Goal: Task Accomplishment & Management: Manage account settings

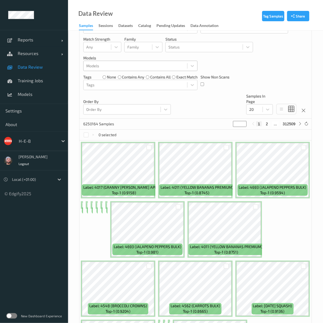
scroll to position [121, 0]
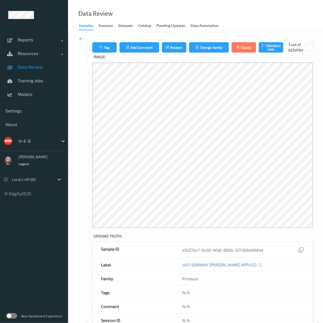
scroll to position [121, 0]
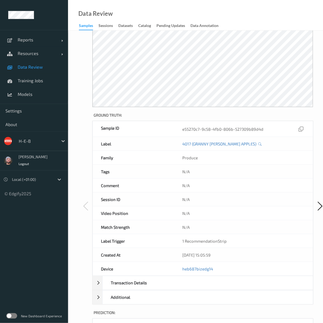
drag, startPoint x: 237, startPoint y: 166, endPoint x: 207, endPoint y: 109, distance: 64.9
click at [237, 166] on div "N/A" at bounding box center [243, 172] width 139 height 14
click at [30, 71] on link "Data Review" at bounding box center [34, 67] width 68 height 14
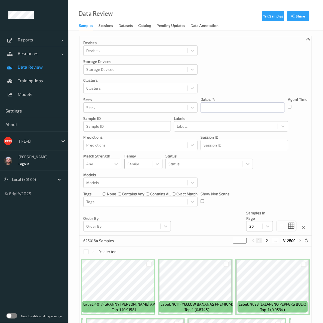
scroll to position [151, 0]
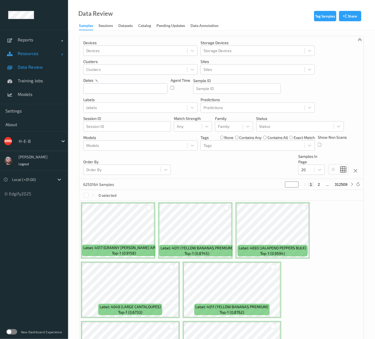
click at [43, 52] on span "Resources" at bounding box center [40, 53] width 44 height 5
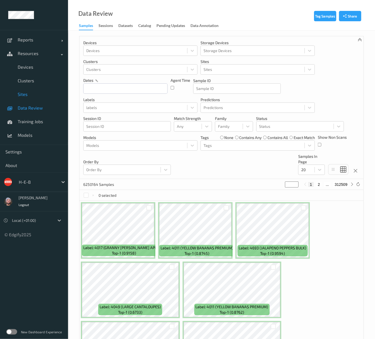
click at [27, 94] on span "Sites" at bounding box center [40, 93] width 45 height 5
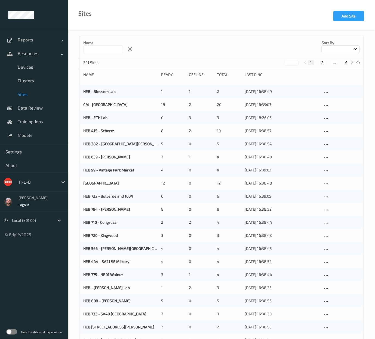
click at [103, 47] on input at bounding box center [103, 49] width 40 height 8
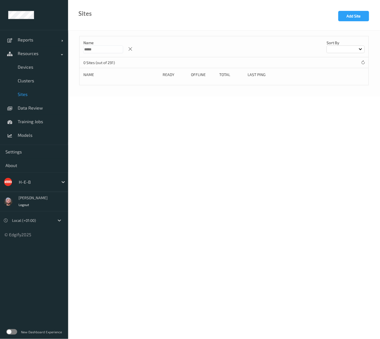
type input "*****"
click at [32, 184] on div at bounding box center [37, 182] width 37 height 7
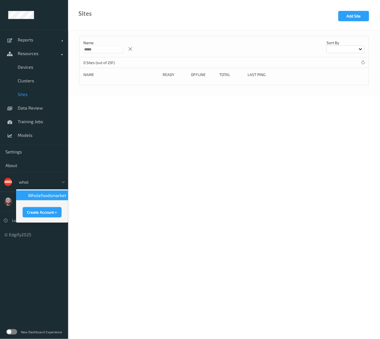
type input "whole"
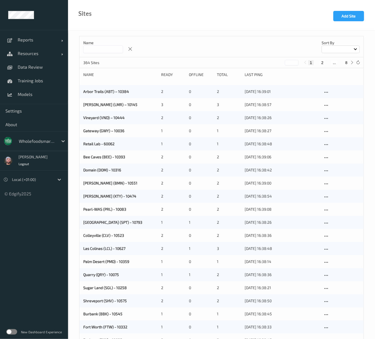
click at [111, 49] on input at bounding box center [103, 49] width 40 height 8
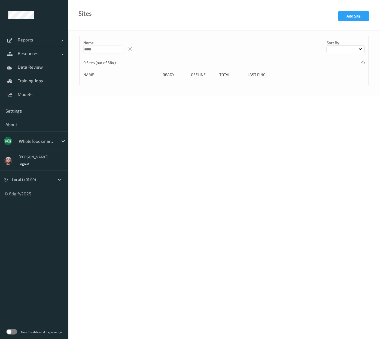
type input "*"
type input "*****"
click at [132, 190] on body "Reports Default Report Customized Report Resources Devices Clusters Sites Data …" at bounding box center [190, 169] width 380 height 339
click at [38, 94] on span "Models" at bounding box center [40, 93] width 45 height 5
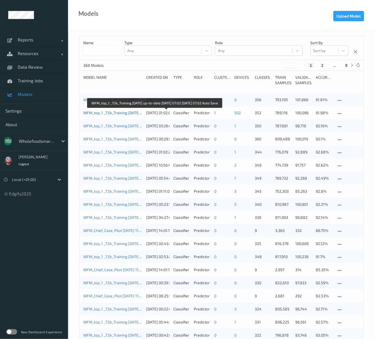
click at [111, 114] on link "WFM_top_1 _7.5k_Training 2025-09-01 up-to-date 2025-09-13 07:02 2025-09-13 07:0…" at bounding box center [153, 112] width 140 height 5
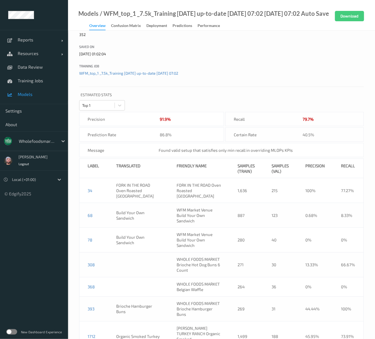
scroll to position [121, 0]
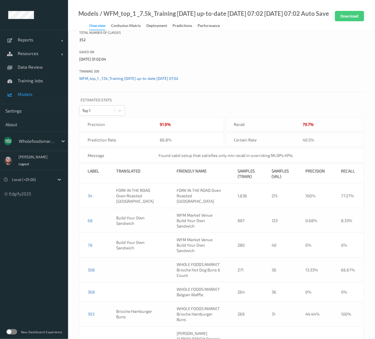
click at [134, 80] on link "WFM_top_1 _7.5k_Training 2025-09-01 up-to-date 2025-09-13 07:02" at bounding box center [128, 78] width 99 height 5
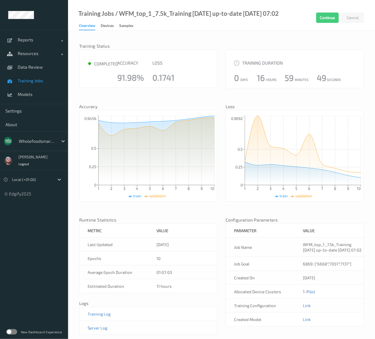
click at [39, 82] on span "Training Jobs" at bounding box center [40, 80] width 45 height 5
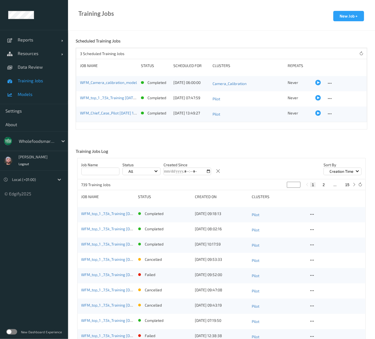
click at [39, 92] on span "Models" at bounding box center [40, 93] width 45 height 5
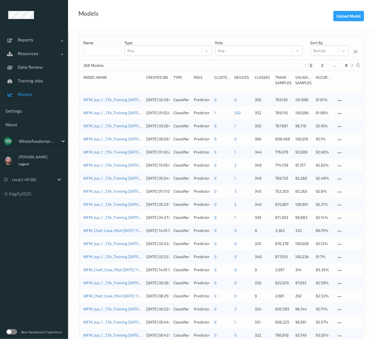
click at [246, 21] on div "Models Upload Model" at bounding box center [221, 15] width 307 height 30
click at [42, 141] on div at bounding box center [37, 141] width 37 height 7
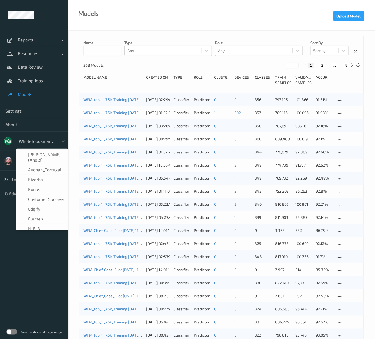
scroll to position [114, 0]
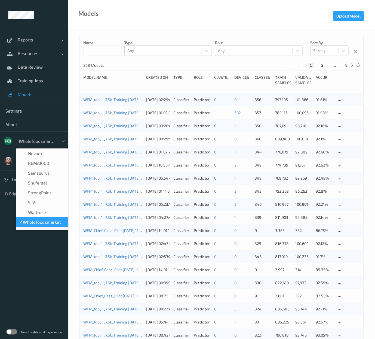
type input "h-"
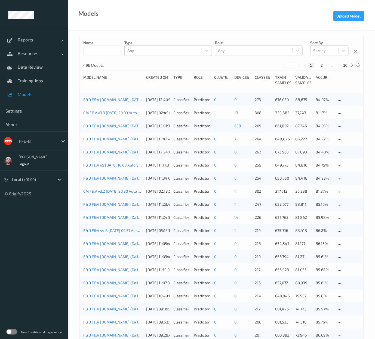
click at [156, 28] on div "Models Upload Model" at bounding box center [221, 15] width 307 height 30
click at [32, 71] on link "Data Review" at bounding box center [34, 67] width 68 height 14
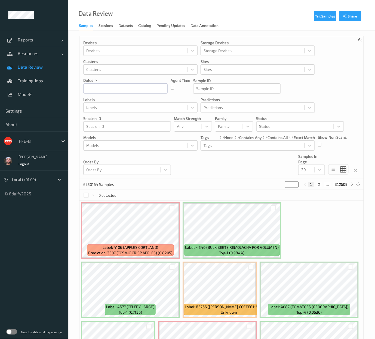
click div "Order By Order By"
click div "H-E-B"
click div
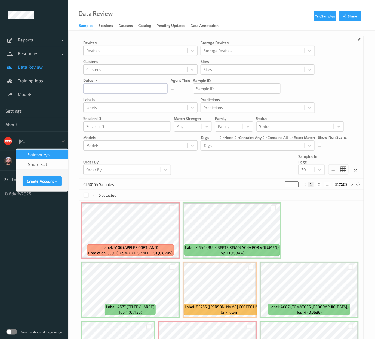
type input "sains"
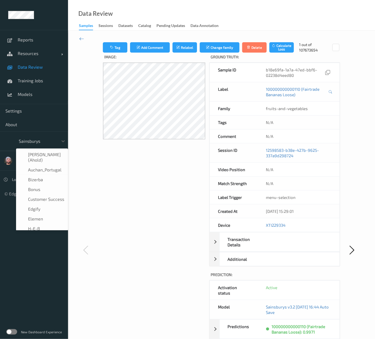
click at [34, 137] on div "Sainsburys" at bounding box center [37, 141] width 42 height 9
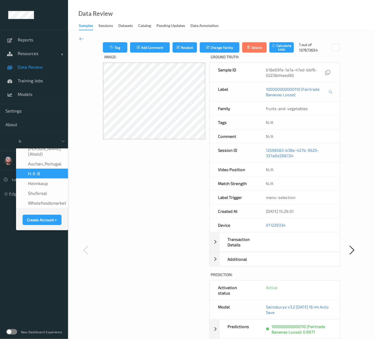
type input "h-"
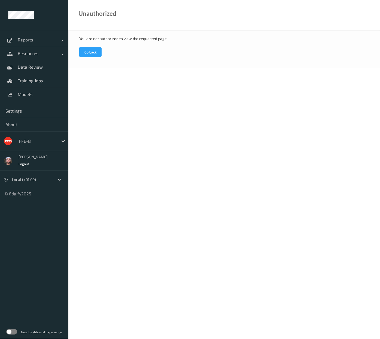
drag, startPoint x: 202, startPoint y: 54, endPoint x: 188, endPoint y: 59, distance: 15.0
click at [202, 54] on div "You are not authorized to view the requested page Go back" at bounding box center [224, 49] width 312 height 38
click at [40, 68] on span "Data Review" at bounding box center [40, 66] width 45 height 5
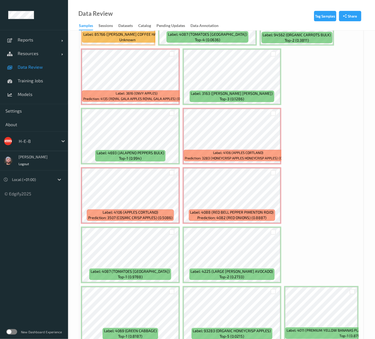
scroll to position [357, 0]
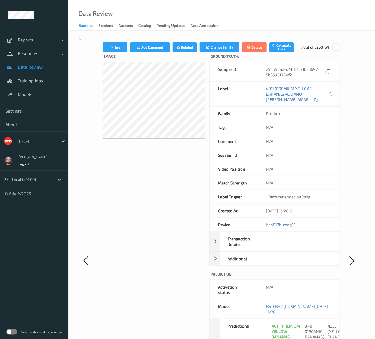
click at [46, 68] on span "Data Review" at bounding box center [40, 66] width 45 height 5
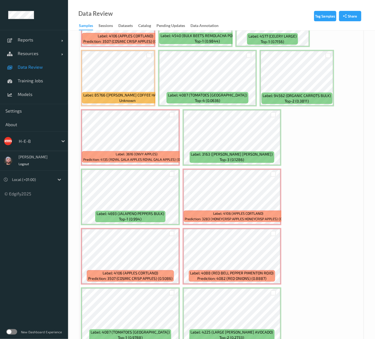
scroll to position [357, 0]
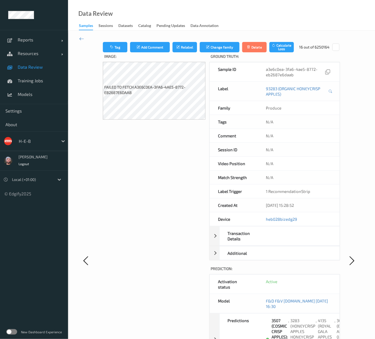
click at [48, 66] on span "Data Review" at bounding box center [40, 66] width 45 height 5
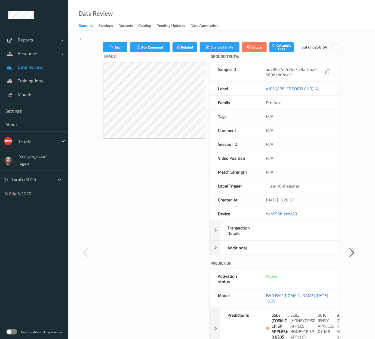
click at [48, 70] on link "Data Review" at bounding box center [34, 67] width 68 height 14
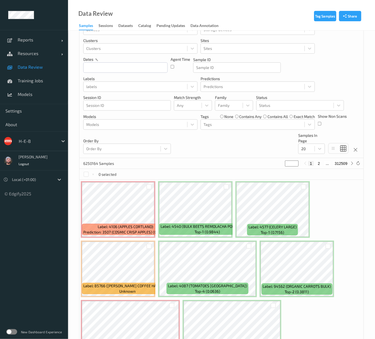
scroll to position [30, 0]
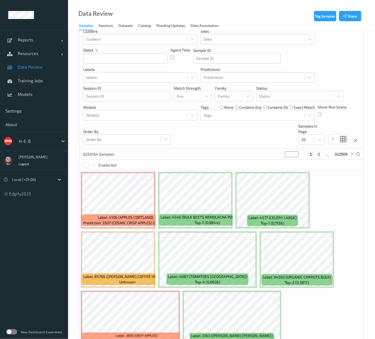
drag, startPoint x: 196, startPoint y: 129, endPoint x: 201, endPoint y: 124, distance: 7.7
click at [196, 129] on div "Devices Devices Storage Devices Storage Devices Clusters Clusters Sites Sites d…" at bounding box center [221, 77] width 284 height 143
click at [141, 112] on div at bounding box center [135, 115] width 98 height 7
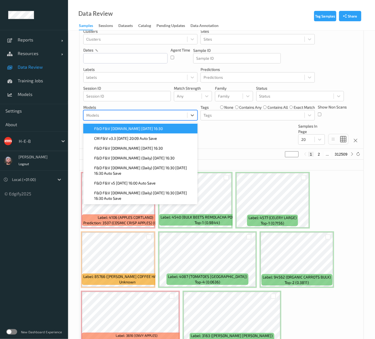
click at [132, 127] on span "F&D F&V v4.9.ST 2025-09-29 16:30" at bounding box center [128, 128] width 69 height 5
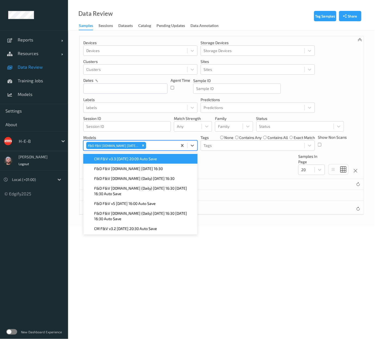
scroll to position [0, 0]
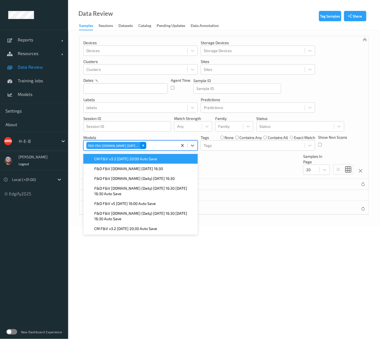
click at [141, 149] on div "F&D F&V v4.9.ST 2025-09-29 16:30" at bounding box center [131, 145] width 94 height 9
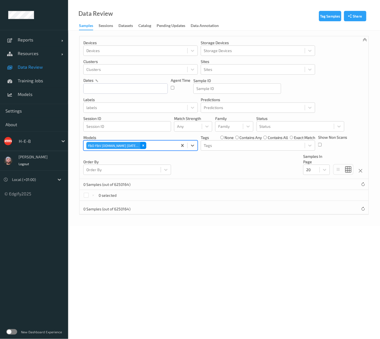
click at [142, 147] on icon "Remove F&D F&V v4.9.ST 2025-09-29 16:30" at bounding box center [143, 145] width 4 height 4
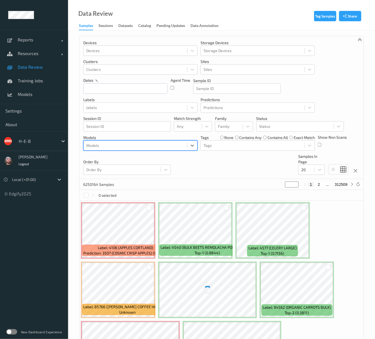
click at [139, 144] on div at bounding box center [135, 145] width 98 height 7
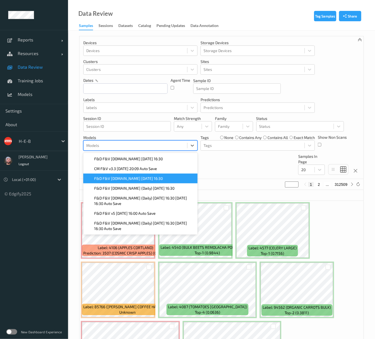
click at [134, 178] on span "F&D F&V v4.9.ST 2025-09-27 16:30" at bounding box center [128, 178] width 69 height 5
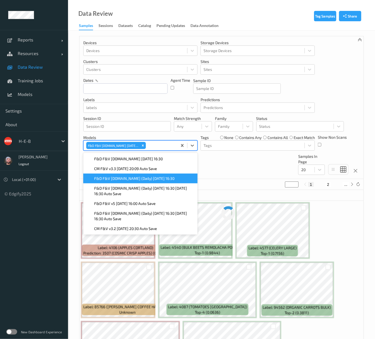
click at [220, 164] on div "Devices Devices Storage Devices Storage Devices Clusters Clusters Sites Sites d…" at bounding box center [221, 107] width 284 height 143
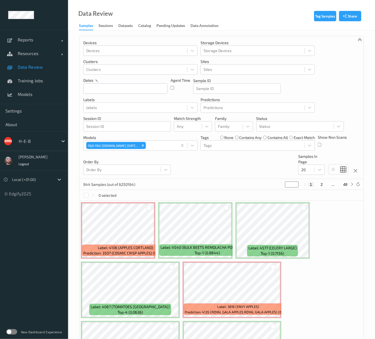
click at [50, 70] on link "Data Review" at bounding box center [34, 67] width 68 height 14
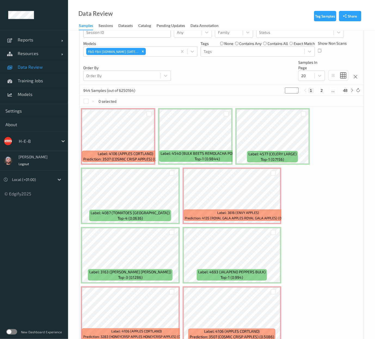
scroll to position [60, 0]
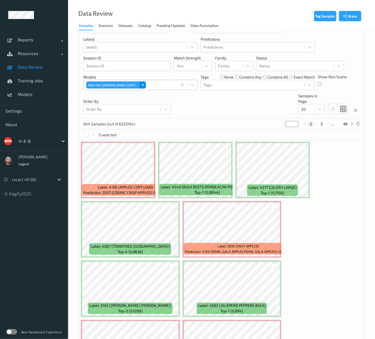
click at [140, 83] on div "Remove F&D F&V v4.9.ST 2025-09-27 16:30" at bounding box center [143, 84] width 6 height 7
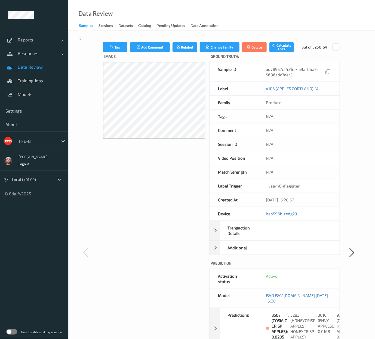
drag, startPoint x: 161, startPoint y: 175, endPoint x: 156, endPoint y: 175, distance: 4.6
click at [160, 175] on div "Image:" at bounding box center [154, 257] width 103 height 410
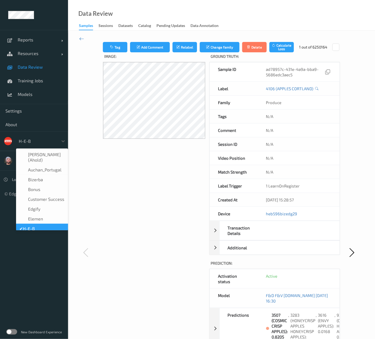
click at [28, 140] on div at bounding box center [37, 141] width 37 height 7
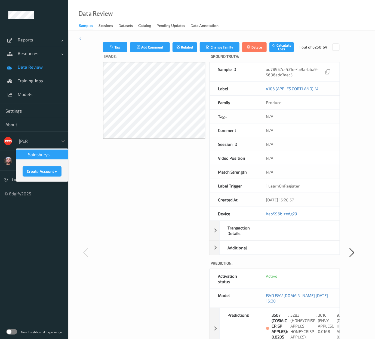
type input "sains"
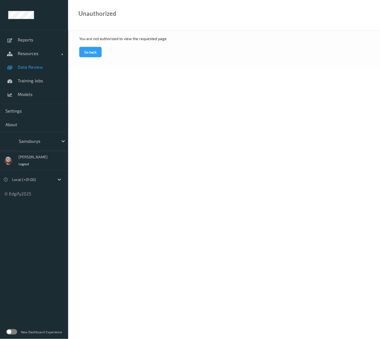
click at [33, 68] on span "Data Review" at bounding box center [40, 66] width 45 height 5
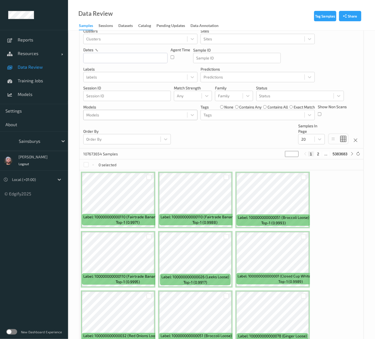
scroll to position [60, 0]
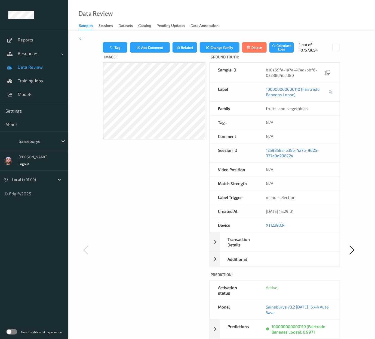
drag, startPoint x: 158, startPoint y: 205, endPoint x: 155, endPoint y: 202, distance: 4.6
click at [158, 205] on div "Image:" at bounding box center [154, 255] width 103 height 405
click at [33, 71] on link "Data Review" at bounding box center [34, 67] width 68 height 14
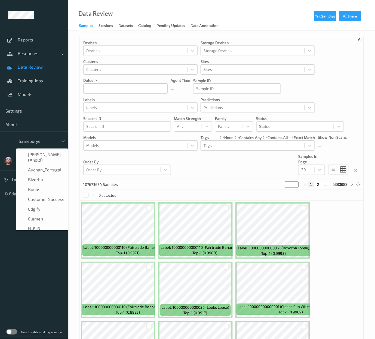
click at [38, 143] on div at bounding box center [37, 141] width 37 height 7
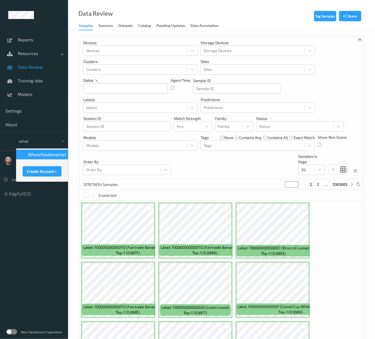
type input "whole"
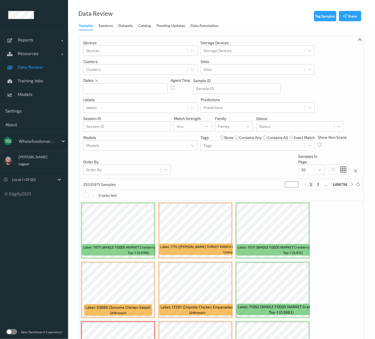
click at [103, 161] on p "Order By" at bounding box center [127, 161] width 88 height 5
click at [37, 68] on span "Data Review" at bounding box center [40, 66] width 45 height 5
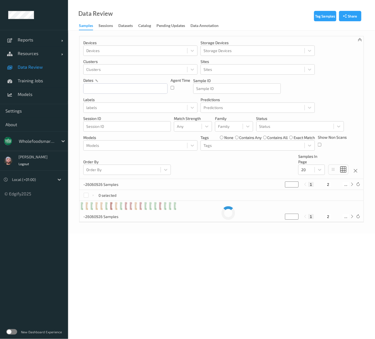
click at [27, 138] on div at bounding box center [37, 141] width 37 height 7
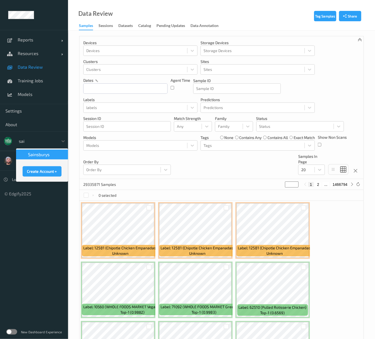
type input "[PERSON_NAME]"
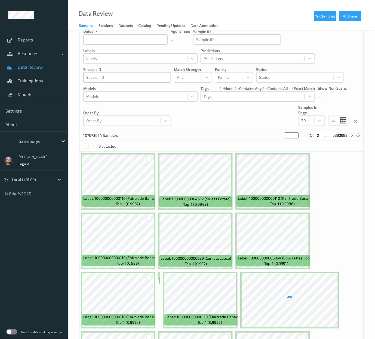
scroll to position [91, 0]
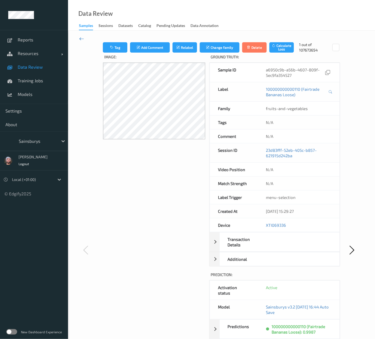
click at [82, 40] on icon at bounding box center [81, 39] width 5 height 6
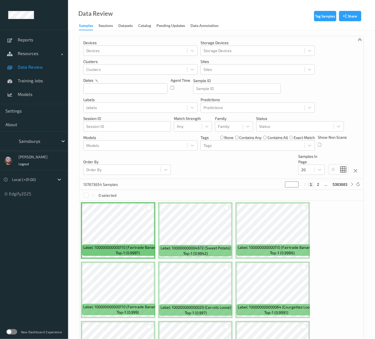
drag, startPoint x: 167, startPoint y: 159, endPoint x: 69, endPoint y: 114, distance: 107.9
click at [167, 159] on p "Order By" at bounding box center [127, 161] width 88 height 5
click at [33, 63] on link "Data Review" at bounding box center [34, 67] width 68 height 14
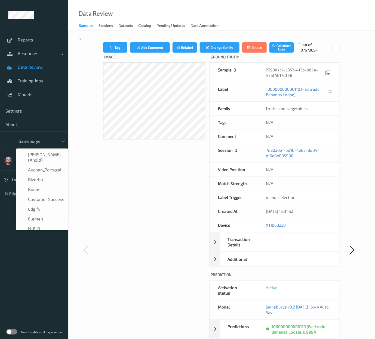
click at [30, 140] on div at bounding box center [37, 141] width 37 height 7
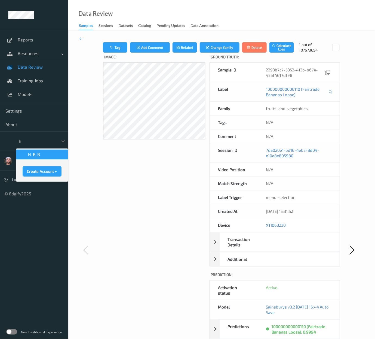
type input "h-"
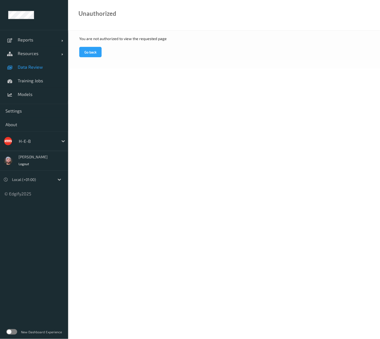
drag, startPoint x: 49, startPoint y: 60, endPoint x: 45, endPoint y: 66, distance: 7.2
click at [49, 60] on link "Data Review" at bounding box center [34, 67] width 68 height 14
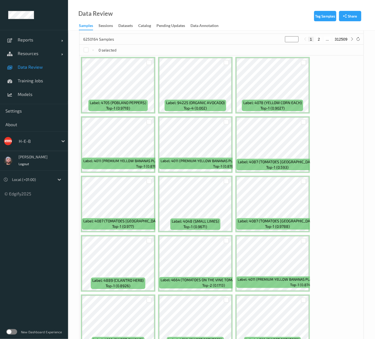
scroll to position [151, 0]
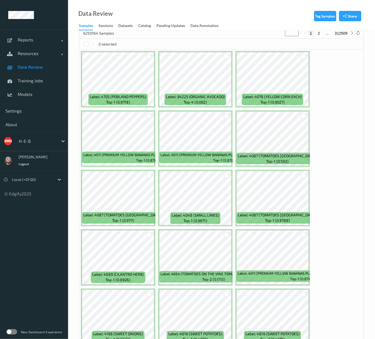
click at [154, 13] on div "Data Review Samples Sessions Datasets Catalog Pending Updates Data Annotation" at bounding box center [221, 15] width 307 height 30
click at [49, 69] on span "Data Review" at bounding box center [40, 66] width 45 height 5
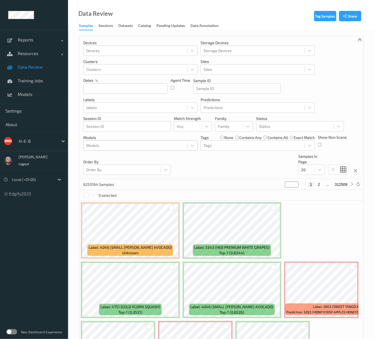
click at [139, 145] on div at bounding box center [135, 145] width 98 height 7
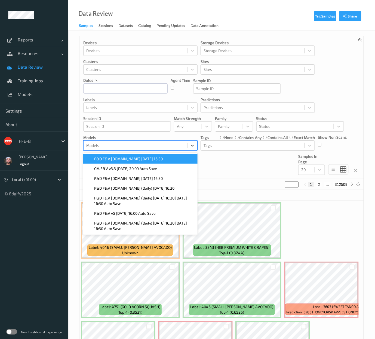
click at [128, 158] on span "F&D F&V [DOMAIN_NAME] [DATE] 16:30" at bounding box center [128, 158] width 69 height 5
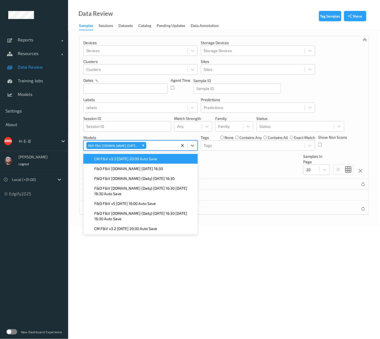
click at [144, 146] on icon "Remove F&D F&V v4.9.ST 2025-09-29 16:30" at bounding box center [143, 145] width 4 height 4
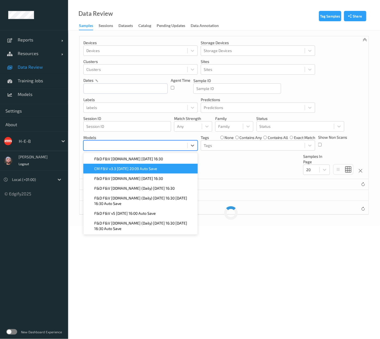
click at [153, 146] on div at bounding box center [135, 145] width 98 height 7
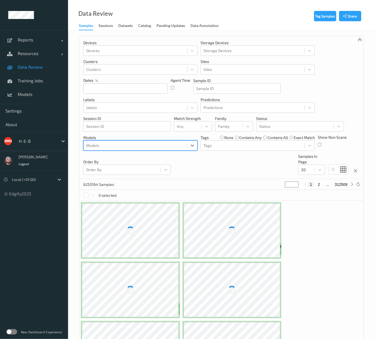
click at [152, 146] on div at bounding box center [135, 145] width 98 height 7
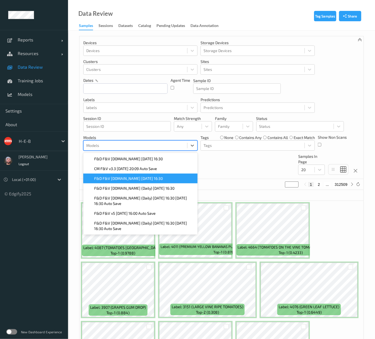
click at [127, 180] on span "F&D F&V [DOMAIN_NAME] [DATE] 16:30" at bounding box center [128, 178] width 69 height 5
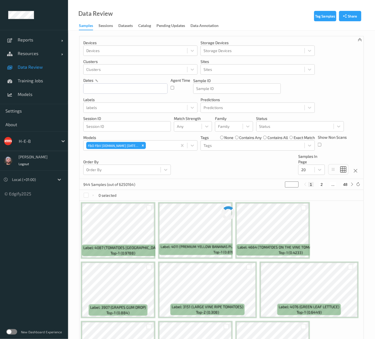
click at [218, 167] on div "Devices Devices Storage Devices Storage Devices Clusters Clusters Sites Sites d…" at bounding box center [221, 107] width 284 height 143
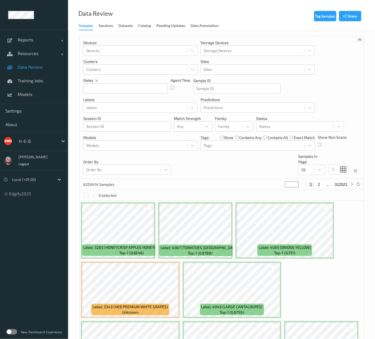
click at [206, 171] on div "Devices Devices Storage Devices Storage Devices Clusters Clusters Sites Sites d…" at bounding box center [221, 107] width 284 height 143
click at [142, 142] on div at bounding box center [135, 145] width 98 height 7
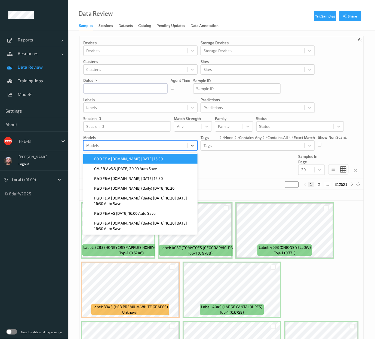
click at [113, 156] on span "F&D F&V [DOMAIN_NAME] [DATE] 16:30" at bounding box center [128, 158] width 69 height 5
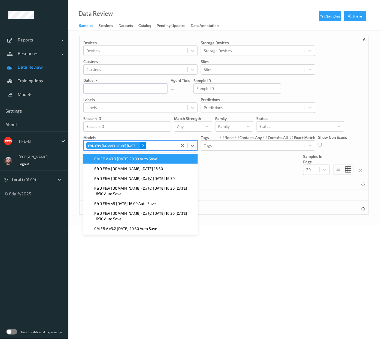
click at [142, 145] on icon "Remove F&D F&V v4.9.ST 2025-09-29 16:30" at bounding box center [143, 145] width 4 height 4
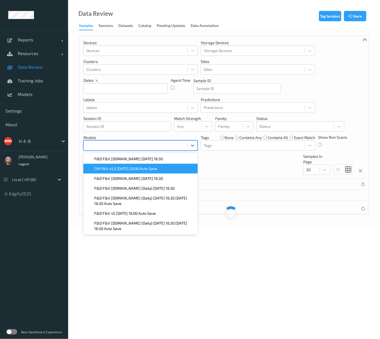
click at [153, 145] on div at bounding box center [135, 145] width 98 height 7
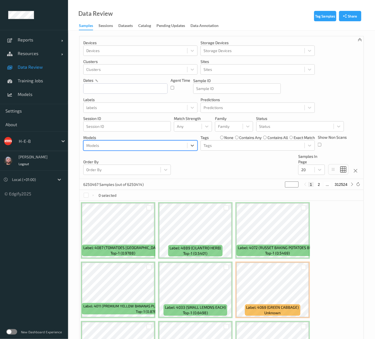
click at [116, 145] on div at bounding box center [135, 145] width 98 height 7
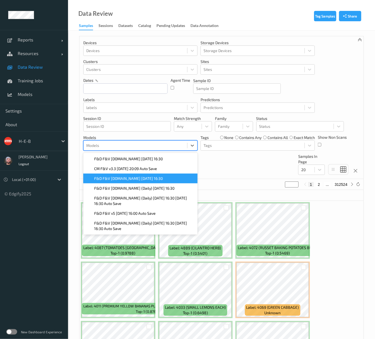
click at [128, 181] on div "F&D F&V [DOMAIN_NAME] [DATE] 16:30" at bounding box center [140, 178] width 114 height 10
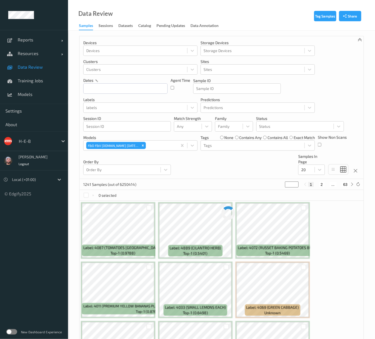
click at [205, 174] on div "Devices Devices Storage Devices Storage Devices Clusters Clusters Sites Sites d…" at bounding box center [221, 107] width 284 height 143
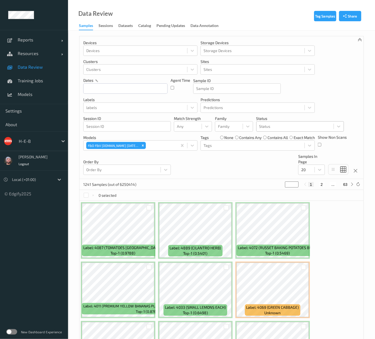
click at [278, 125] on div at bounding box center [295, 126] width 72 height 7
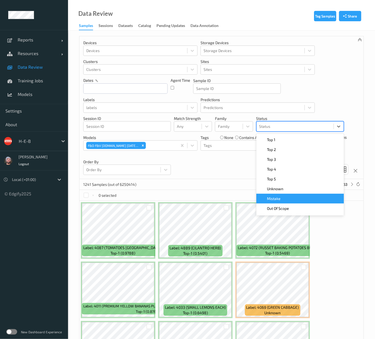
click at [281, 199] on div "Mistake" at bounding box center [300, 198] width 81 height 5
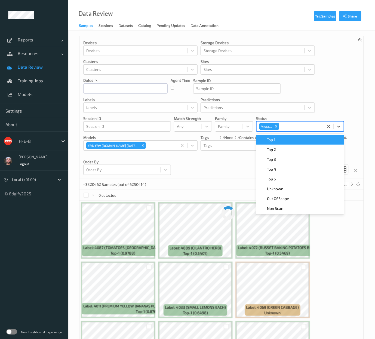
click at [230, 175] on div "Devices Devices Storage Devices Storage Devices Clusters Clusters Sites Sites d…" at bounding box center [221, 107] width 284 height 143
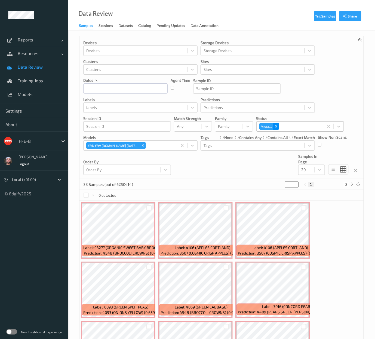
click at [277, 123] on div "Remove Mistake" at bounding box center [276, 126] width 6 height 7
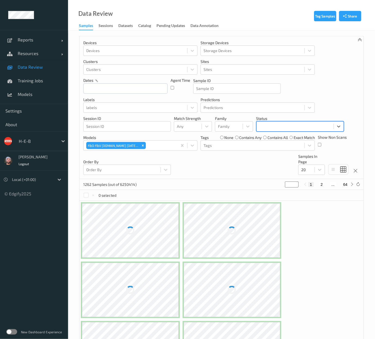
click at [274, 128] on div at bounding box center [295, 126] width 72 height 7
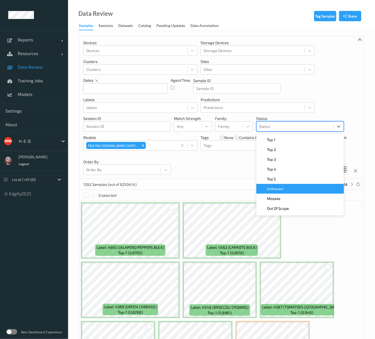
click at [267, 186] on span "Unknown" at bounding box center [275, 188] width 16 height 5
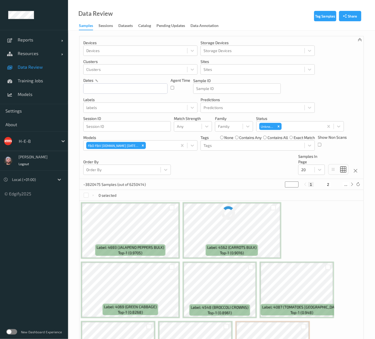
click at [203, 172] on div "Devices Devices Storage Devices Storage Devices Clusters Clusters Sites Sites d…" at bounding box center [221, 107] width 284 height 143
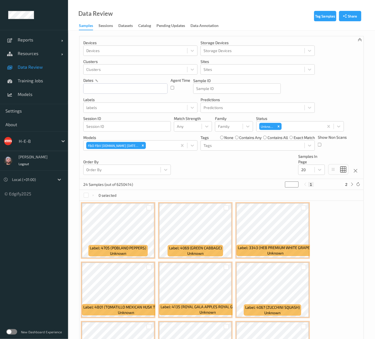
click at [250, 15] on div "Data Review Samples Sessions Datasets Catalog Pending Updates Data Annotation" at bounding box center [221, 15] width 307 height 30
click at [36, 54] on span "Resources" at bounding box center [40, 53] width 44 height 5
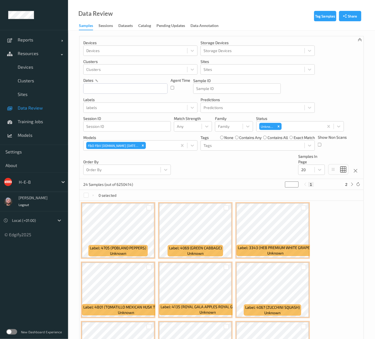
click at [43, 111] on link "Data Review" at bounding box center [34, 108] width 68 height 14
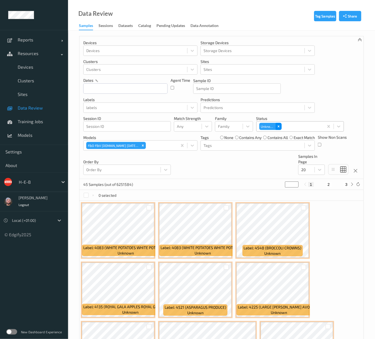
click at [278, 124] on icon "Remove Unknown" at bounding box center [279, 126] width 4 height 4
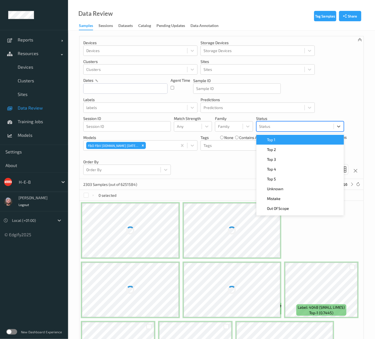
click at [284, 127] on div at bounding box center [295, 126] width 72 height 7
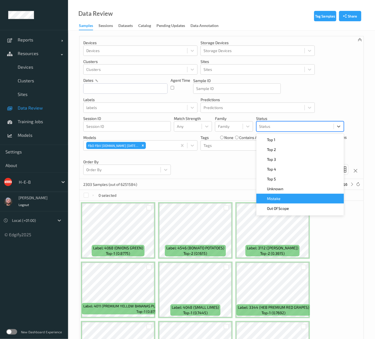
click at [273, 197] on span "Mistake" at bounding box center [274, 198] width 14 height 5
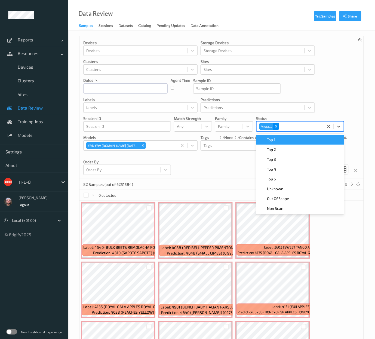
click at [276, 125] on icon "Remove Mistake" at bounding box center [276, 126] width 4 height 4
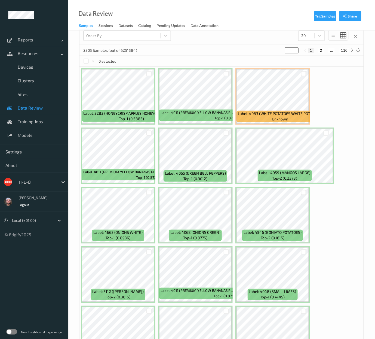
scroll to position [26, 0]
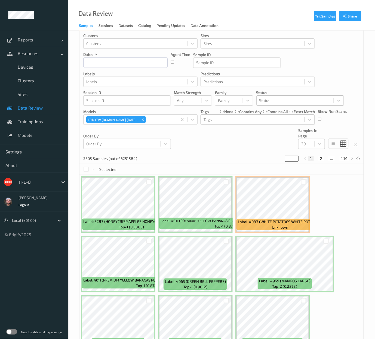
click at [241, 119] on div at bounding box center [253, 119] width 98 height 7
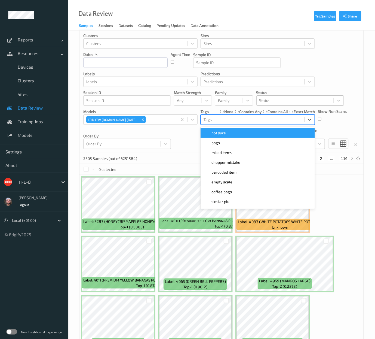
click at [270, 96] on div "Status" at bounding box center [295, 100] width 77 height 9
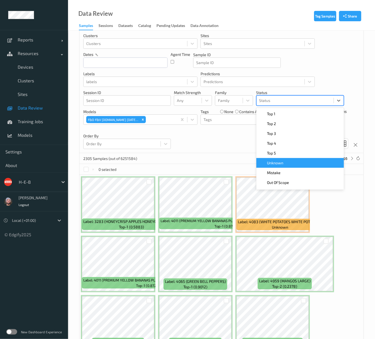
click at [279, 162] on span "Unknown" at bounding box center [275, 162] width 16 height 5
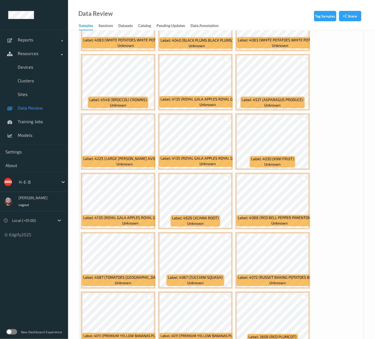
scroll to position [116, 0]
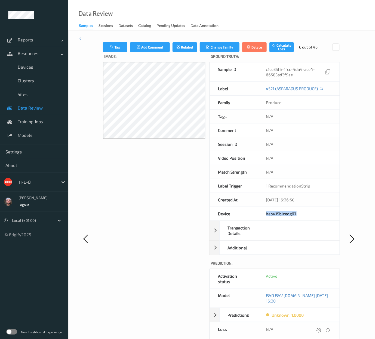
drag, startPoint x: 254, startPoint y: 211, endPoint x: 302, endPoint y: 212, distance: 47.6
click at [302, 212] on div "Device heb415bizedg67" at bounding box center [275, 214] width 130 height 14
copy div "heb415bizedg67"
click at [156, 191] on div "Image:" at bounding box center [154, 243] width 103 height 383
click at [82, 38] on icon at bounding box center [81, 39] width 5 height 6
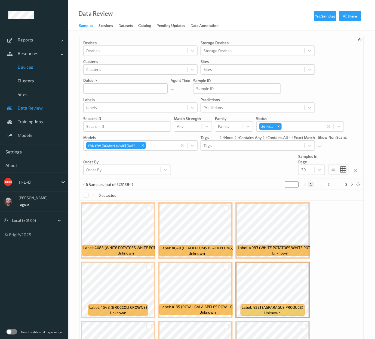
click at [27, 66] on span "Devices" at bounding box center [40, 66] width 45 height 5
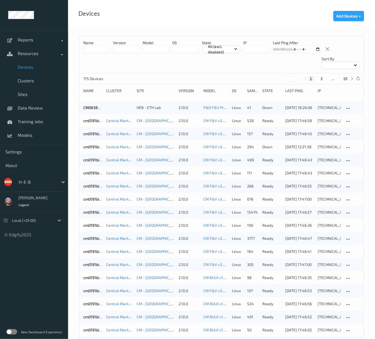
click at [94, 48] on input at bounding box center [96, 49] width 27 height 8
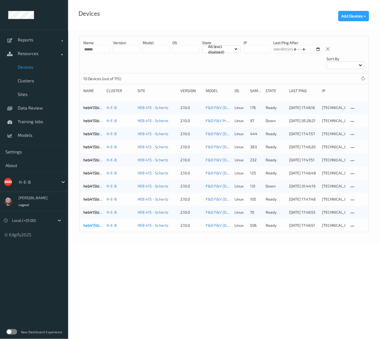
type input "******"
click at [96, 106] on link "heb415bizedg64" at bounding box center [97, 107] width 29 height 5
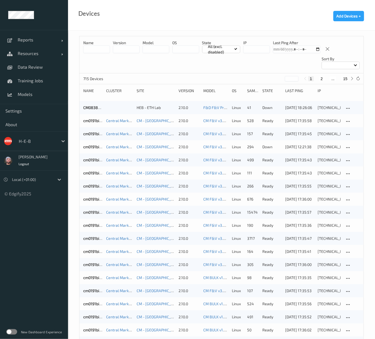
click at [344, 77] on button "15" at bounding box center [346, 78] width 8 height 5
type input "**"
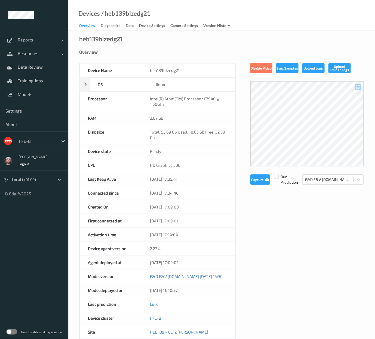
drag, startPoint x: 142, startPoint y: 24, endPoint x: 124, endPoint y: 53, distance: 34.0
click at [142, 24] on div "Device Settings" at bounding box center [152, 26] width 26 height 7
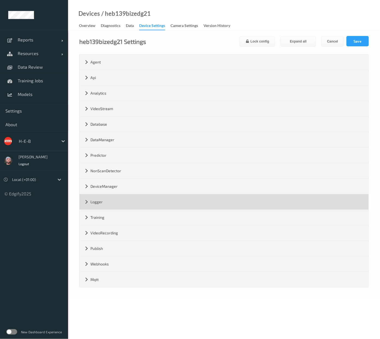
click at [113, 202] on div "Logger" at bounding box center [223, 201] width 289 height 15
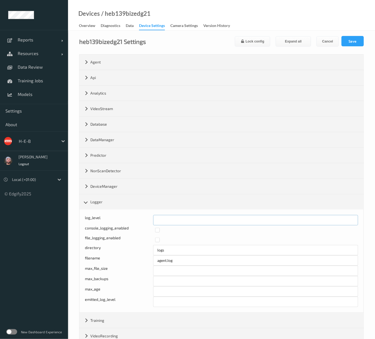
drag, startPoint x: 167, startPoint y: 216, endPoint x: 137, endPoint y: 218, distance: 29.2
click at [137, 218] on div "log_level *" at bounding box center [221, 220] width 273 height 10
type input "*"
drag, startPoint x: 353, startPoint y: 36, endPoint x: 342, endPoint y: 41, distance: 12.7
click at [353, 36] on button "Save" at bounding box center [353, 41] width 22 height 10
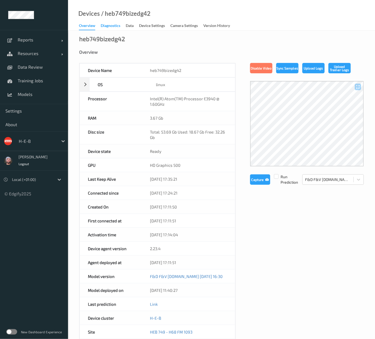
click at [111, 25] on div "Diagnostics" at bounding box center [111, 26] width 20 height 7
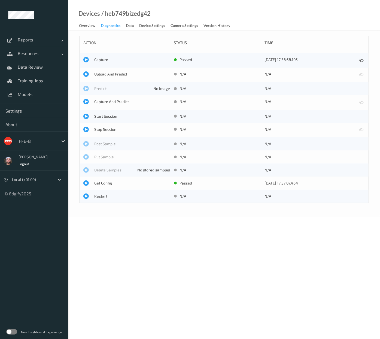
click at [164, 22] on link "Device Settings" at bounding box center [154, 26] width 31 height 8
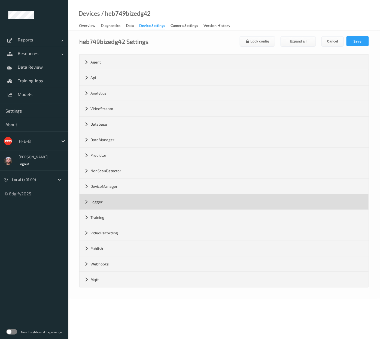
click at [108, 196] on div "Logger" at bounding box center [223, 201] width 289 height 15
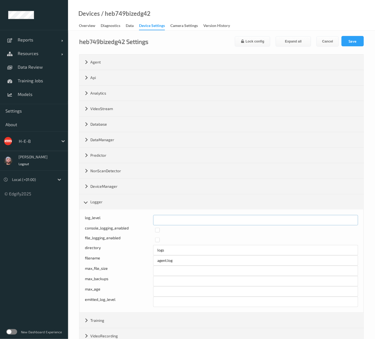
click at [136, 223] on div "log_level *" at bounding box center [221, 220] width 273 height 10
click at [133, 221] on div "log_level *" at bounding box center [221, 220] width 273 height 10
click at [158, 221] on input "*" at bounding box center [255, 220] width 205 height 10
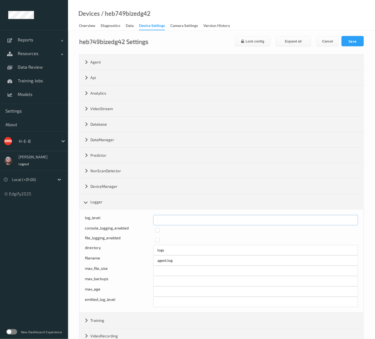
click at [160, 219] on input "*" at bounding box center [255, 220] width 205 height 10
type input "*"
click at [161, 212] on div "log_level * console_logging_enabled file_logging_enabled directory logs filenam…" at bounding box center [221, 260] width 284 height 103
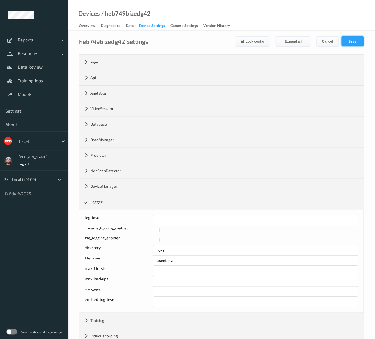
click at [351, 42] on button "Save" at bounding box center [353, 41] width 22 height 10
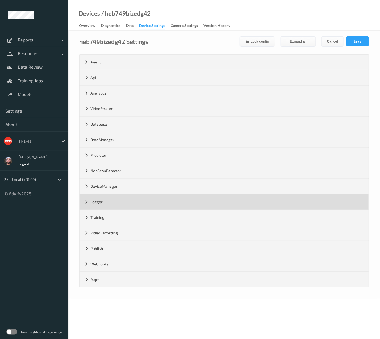
click at [113, 204] on div "Logger" at bounding box center [223, 201] width 289 height 15
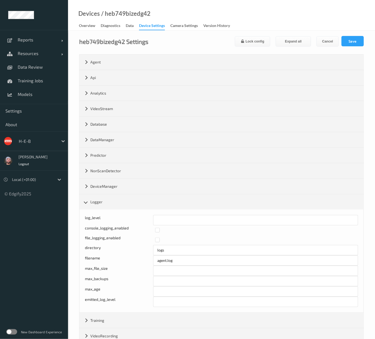
click at [163, 39] on div "heb749bizedg42 Settings Lock config Expand all Cancel Save" at bounding box center [221, 41] width 285 height 11
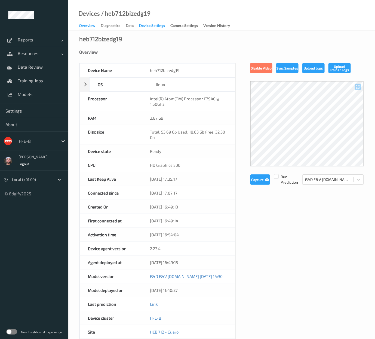
click at [143, 25] on div "Device Settings" at bounding box center [152, 26] width 26 height 7
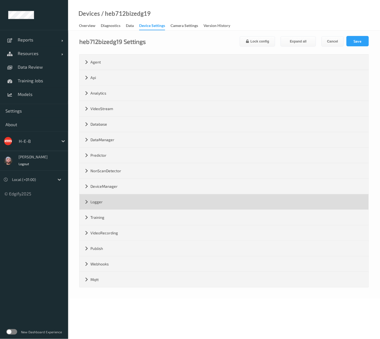
click at [111, 203] on div "Logger" at bounding box center [223, 201] width 289 height 15
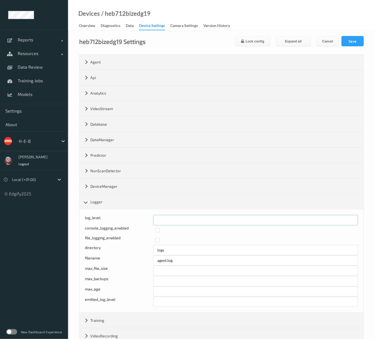
drag, startPoint x: 155, startPoint y: 220, endPoint x: 150, endPoint y: 220, distance: 5.2
click at [150, 220] on div "log_level *" at bounding box center [221, 220] width 273 height 10
type input "*"
click at [344, 41] on button "Save" at bounding box center [353, 41] width 22 height 10
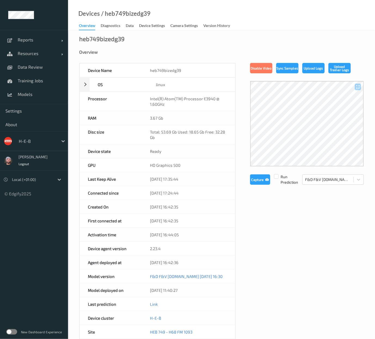
click at [151, 25] on div "Device Settings" at bounding box center [152, 26] width 26 height 7
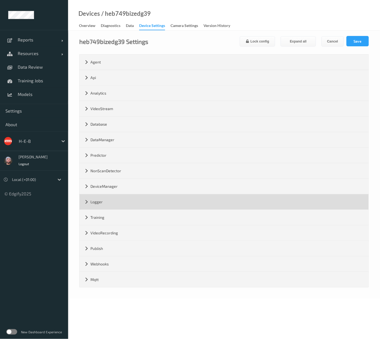
click at [110, 204] on div "Logger" at bounding box center [223, 201] width 289 height 15
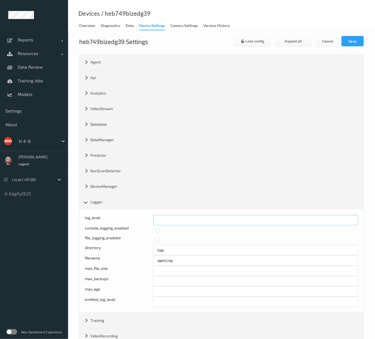
drag, startPoint x: 155, startPoint y: 219, endPoint x: 167, endPoint y: 219, distance: 12.0
click at [165, 219] on input "*" at bounding box center [255, 220] width 205 height 10
type input "*"
click at [348, 39] on button "Save" at bounding box center [353, 41] width 22 height 10
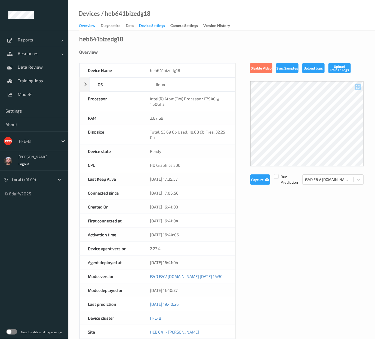
click at [146, 25] on div "Device Settings" at bounding box center [152, 26] width 26 height 7
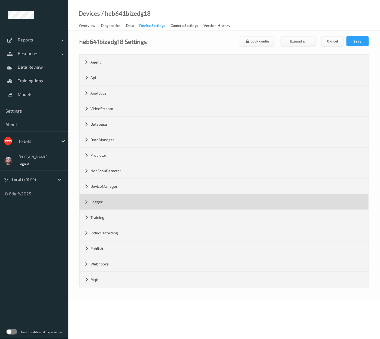
click at [107, 201] on div "Logger" at bounding box center [223, 201] width 289 height 15
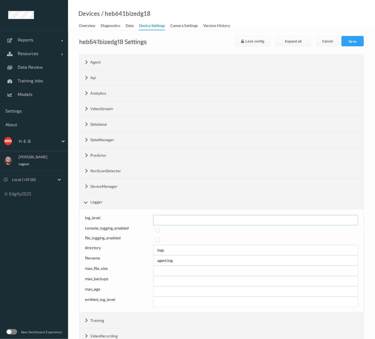
click at [154, 219] on input "*" at bounding box center [255, 220] width 205 height 10
type input "*"
click at [346, 37] on button "Save" at bounding box center [353, 41] width 22 height 10
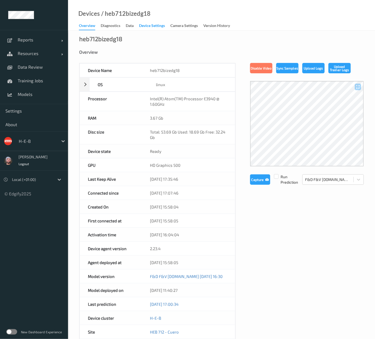
click at [146, 24] on div "Device Settings" at bounding box center [152, 26] width 26 height 7
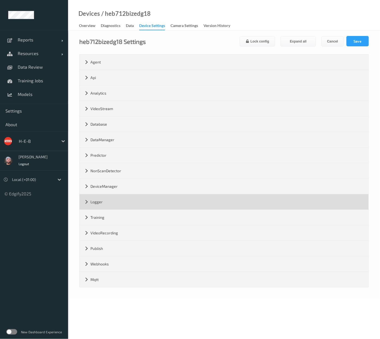
click at [118, 208] on div "Logger" at bounding box center [223, 201] width 289 height 15
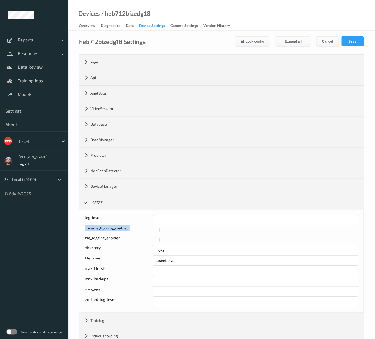
drag, startPoint x: 164, startPoint y: 226, endPoint x: 158, endPoint y: 223, distance: 7.2
click at [158, 223] on div "log_level * console_logging_enabled file_logging_enabled directory logs filenam…" at bounding box center [221, 261] width 273 height 92
click at [159, 219] on input "*" at bounding box center [255, 220] width 205 height 10
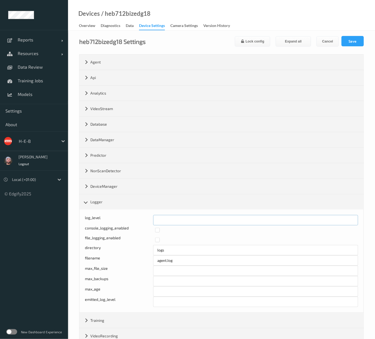
type input "*"
click at [353, 41] on button "Save" at bounding box center [353, 41] width 22 height 10
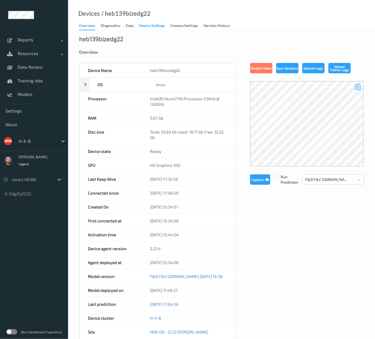
click at [150, 26] on div "Device Settings" at bounding box center [152, 26] width 26 height 7
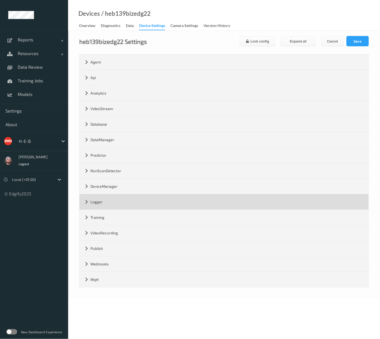
click at [113, 207] on div "Logger" at bounding box center [223, 201] width 289 height 15
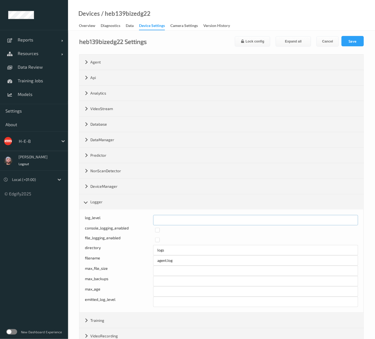
drag, startPoint x: 169, startPoint y: 222, endPoint x: 137, endPoint y: 219, distance: 32.2
click at [137, 219] on div "log_level *" at bounding box center [221, 220] width 273 height 10
type input "*"
click at [355, 37] on button "Save" at bounding box center [353, 41] width 22 height 10
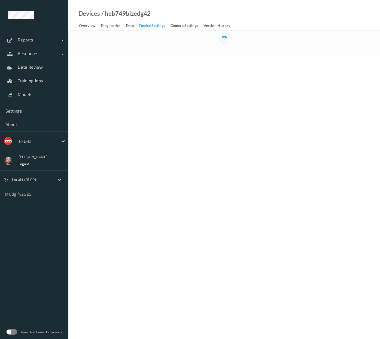
click at [152, 27] on div "Device Settings" at bounding box center [152, 26] width 26 height 7
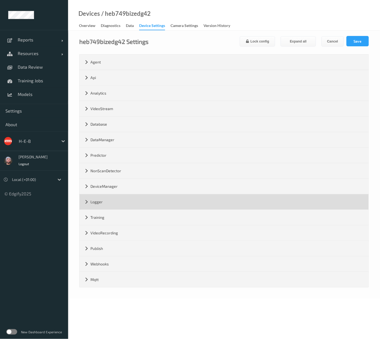
click at [134, 202] on div "Logger" at bounding box center [223, 201] width 289 height 15
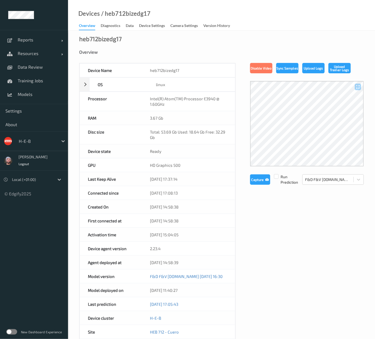
click at [142, 30] on div "heb712bizedg17 Overview Device Name heb712bizedg17 OS linux Platform debian Pla…" at bounding box center [221, 249] width 307 height 439
click at [142, 29] on div "Device Settings" at bounding box center [152, 26] width 26 height 7
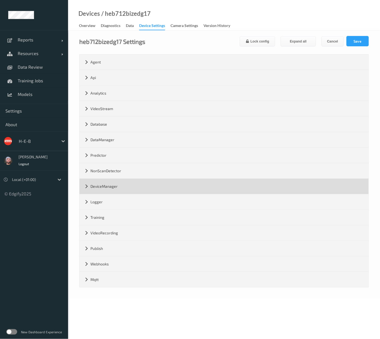
click at [122, 192] on div "DeviceManager" at bounding box center [223, 186] width 289 height 15
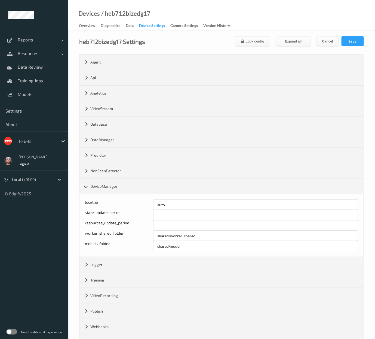
click at [124, 197] on div "local_ip auto state_update_period ** resources_update_period **** worker_shared…" at bounding box center [221, 225] width 284 height 63
click at [126, 194] on div "local_ip auto state_update_period ** resources_update_period **** worker_shared…" at bounding box center [221, 225] width 284 height 63
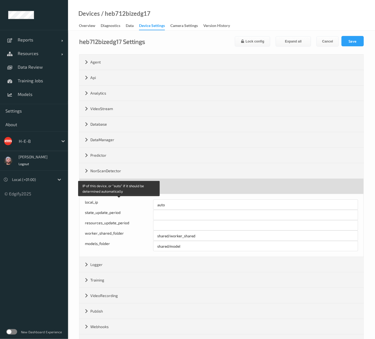
click at [137, 190] on div "DeviceManager" at bounding box center [221, 186] width 284 height 15
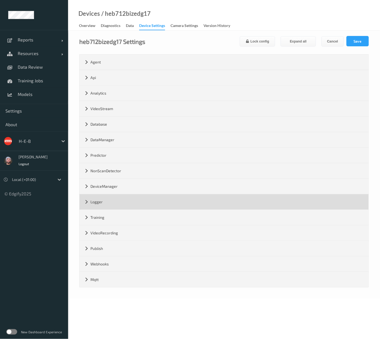
click at [139, 202] on div "Logger" at bounding box center [223, 201] width 289 height 15
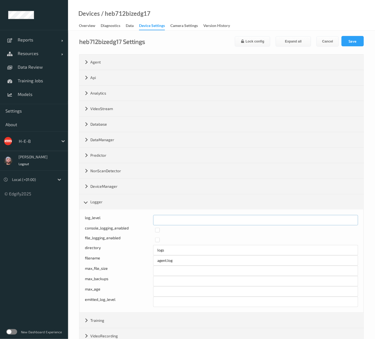
drag, startPoint x: 195, startPoint y: 216, endPoint x: 84, endPoint y: 212, distance: 110.5
click at [84, 212] on div "log_level * console_logging_enabled file_logging_enabled directory logs filenam…" at bounding box center [221, 260] width 284 height 103
type input "*"
click at [345, 43] on button "Save" at bounding box center [353, 41] width 22 height 10
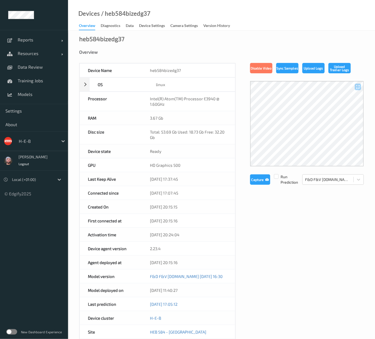
click at [154, 31] on div "heb584bizedg37 Overview Device Name heb584bizedg37 OS linux Platform debian Pla…" at bounding box center [221, 249] width 307 height 439
click at [155, 26] on div "Device Settings" at bounding box center [152, 26] width 26 height 7
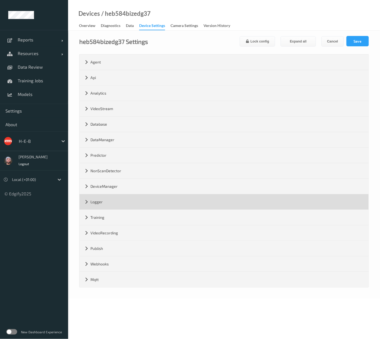
click at [112, 204] on div "Logger" at bounding box center [223, 201] width 289 height 15
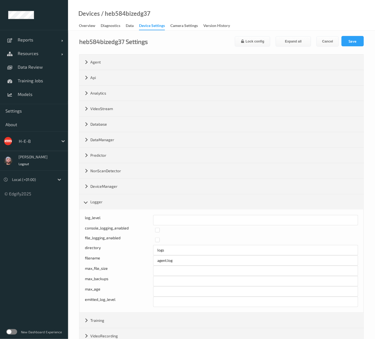
click at [142, 8] on div "Devices / heb584bizedg37 Overview Diagnostics Data Device Settings Camera Setti…" at bounding box center [221, 15] width 307 height 30
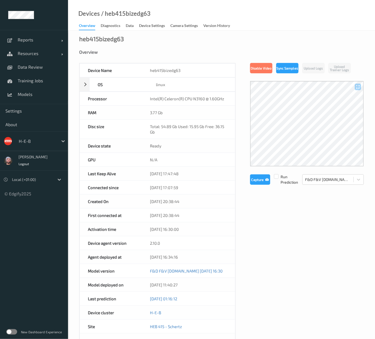
click at [143, 13] on div "/ heb415bizedg63" at bounding box center [125, 13] width 51 height 5
copy div "heb415bizedg63"
drag, startPoint x: 312, startPoint y: 122, endPoint x: 274, endPoint y: 95, distance: 46.5
click at [269, 76] on div "Disable Video Sync Samples Upload Logs Upload Trainer Logs Capture Run Predicti…" at bounding box center [307, 124] width 114 height 122
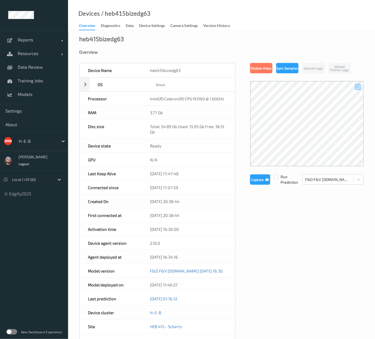
drag, startPoint x: 274, startPoint y: 100, endPoint x: 144, endPoint y: 43, distance: 142.2
click at [144, 43] on div "heb415bizedg63 Overview Device Name heb415bizedg63 OS linux Platform debian Pla…" at bounding box center [221, 247] width 307 height 434
click at [115, 27] on div "Diagnostics" at bounding box center [111, 26] width 20 height 7
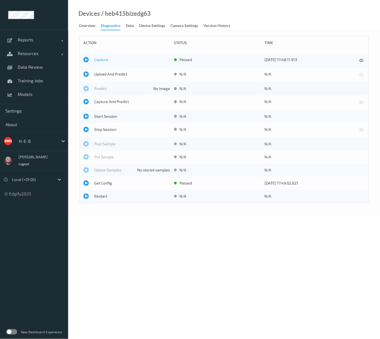
click at [105, 62] on span "Capture" at bounding box center [132, 59] width 76 height 5
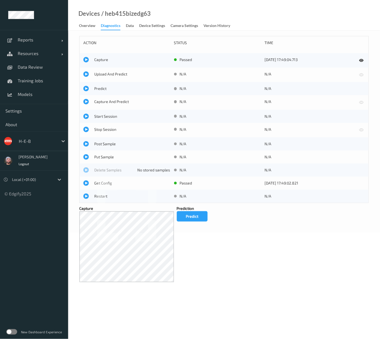
click at [81, 19] on div "Devices / heb415bizedg63" at bounding box center [109, 20] width 82 height 19
click at [39, 55] on span "Resources" at bounding box center [40, 53] width 44 height 5
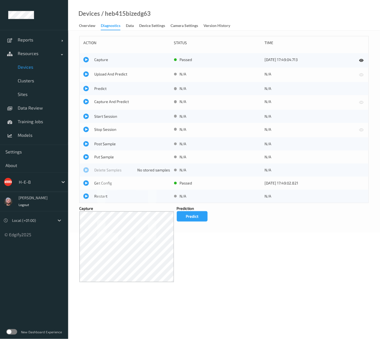
click at [32, 63] on link "Devices" at bounding box center [34, 67] width 68 height 14
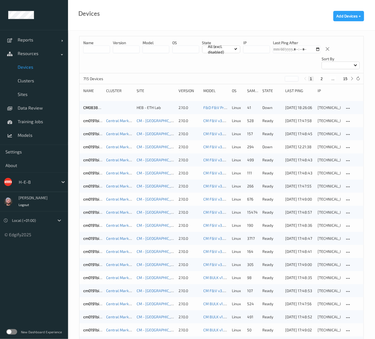
click at [96, 50] on input at bounding box center [96, 49] width 27 height 8
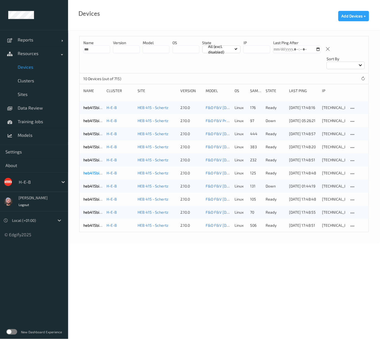
type input "***"
click at [92, 174] on link "heb415bizedg61" at bounding box center [97, 172] width 28 height 5
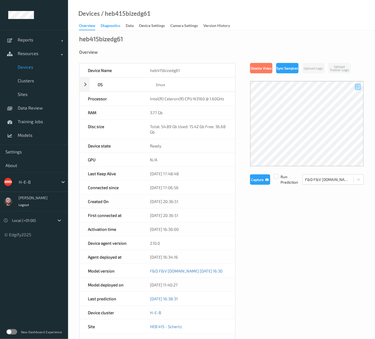
drag, startPoint x: 272, startPoint y: 122, endPoint x: 109, endPoint y: 27, distance: 188.6
click at [109, 27] on div "Diagnostics" at bounding box center [111, 26] width 20 height 7
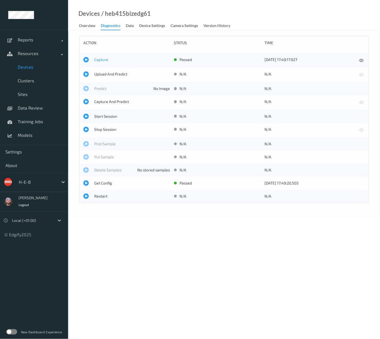
click at [96, 59] on span "Capture" at bounding box center [132, 59] width 76 height 5
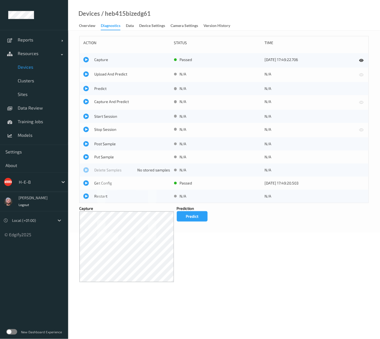
click at [301, 270] on body "Reports Default Report Customized Report Resources Devices Clusters Sites Data …" at bounding box center [190, 169] width 380 height 339
drag, startPoint x: 32, startPoint y: 70, endPoint x: 53, endPoint y: 75, distance: 21.0
click at [32, 70] on link "Devices" at bounding box center [34, 67] width 68 height 14
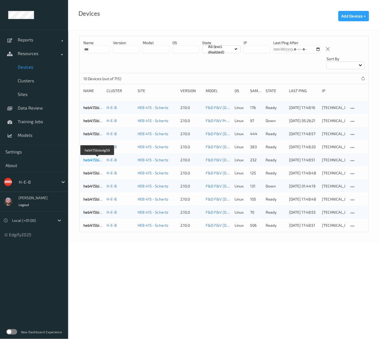
click at [93, 160] on link "heb415bizedg59" at bounding box center [97, 159] width 29 height 5
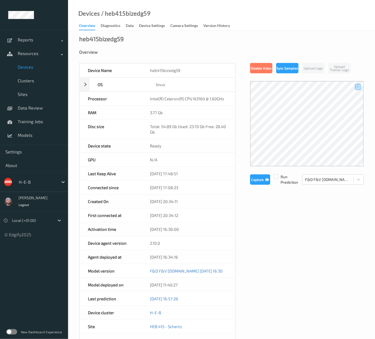
drag, startPoint x: 295, startPoint y: 103, endPoint x: 259, endPoint y: 169, distance: 74.8
click at [259, 169] on div "Disable Video Sync Samples Upload Logs Upload Trainer Logs Capture Run Predicti…" at bounding box center [307, 124] width 114 height 122
click at [262, 209] on div "Device Name heb415bizedg59 OS linux Platform debian Platform Version 12.5 Platf…" at bounding box center [221, 240] width 285 height 354
click at [48, 72] on link "Devices" at bounding box center [34, 67] width 68 height 14
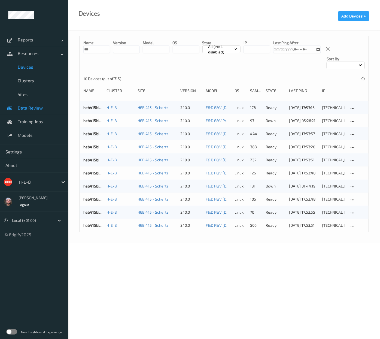
click at [43, 112] on link "Data Review" at bounding box center [34, 108] width 68 height 14
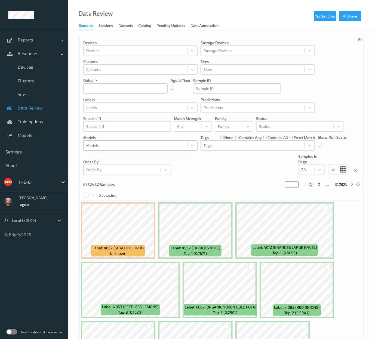
click at [162, 146] on div at bounding box center [135, 145] width 98 height 7
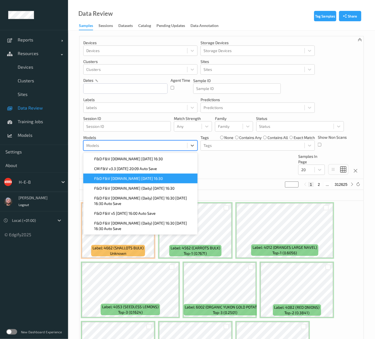
click at [119, 180] on span "F&D F&V v4.9.ST 2025-09-27 16:30" at bounding box center [128, 178] width 69 height 5
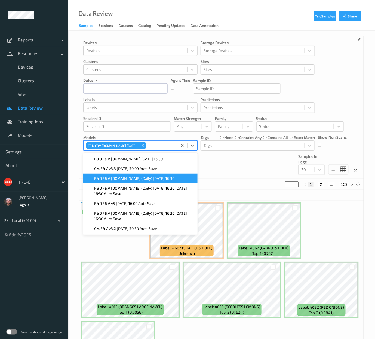
click at [229, 164] on div "Devices Devices Storage Devices Storage Devices Clusters Clusters Sites Sites d…" at bounding box center [221, 107] width 284 height 143
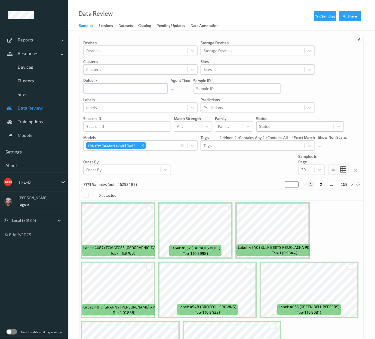
click at [267, 126] on div at bounding box center [295, 126] width 72 height 7
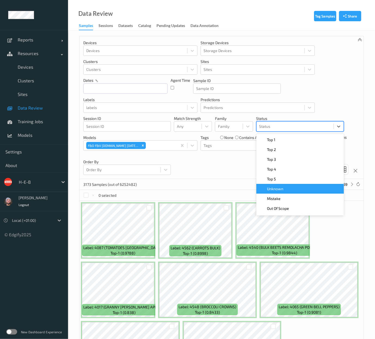
click at [278, 193] on div "Unknown" at bounding box center [300, 189] width 88 height 10
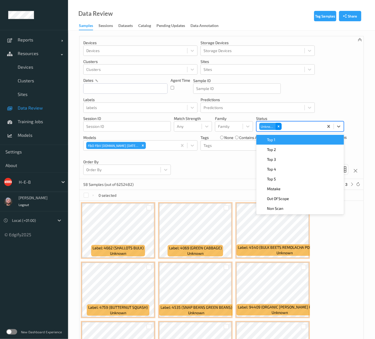
click at [278, 124] on div "Remove Unknown" at bounding box center [279, 126] width 6 height 7
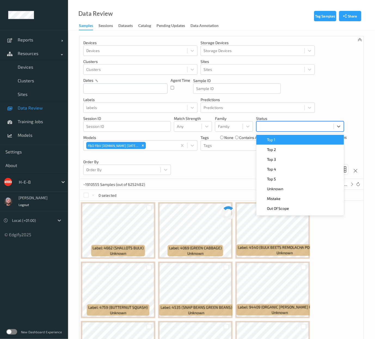
click at [288, 124] on div at bounding box center [295, 126] width 72 height 7
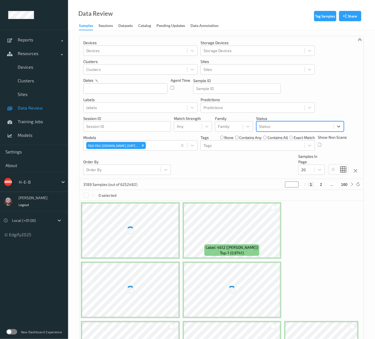
click at [284, 120] on p "Status" at bounding box center [300, 118] width 88 height 5
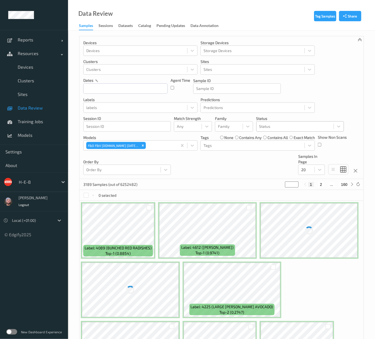
click at [282, 125] on div at bounding box center [295, 126] width 72 height 7
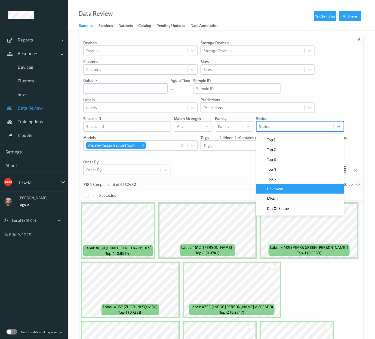
click at [281, 194] on div "Mistake" at bounding box center [300, 198] width 88 height 10
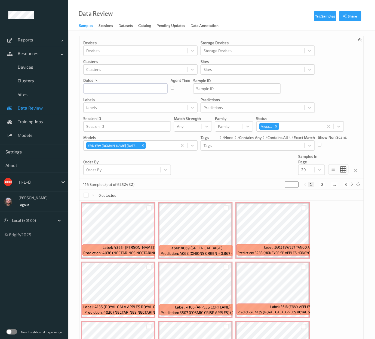
click at [216, 162] on div "Devices Devices Storage Devices Storage Devices Clusters Clusters Sites Sites d…" at bounding box center [221, 107] width 284 height 143
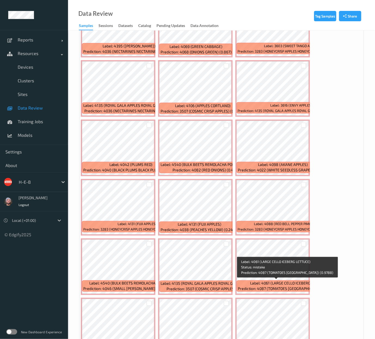
scroll to position [86, 0]
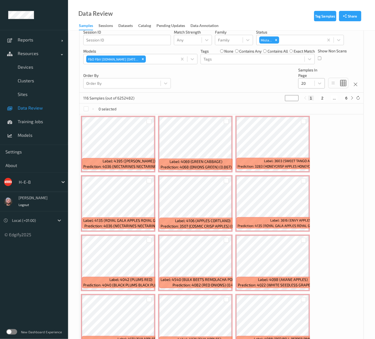
click at [305, 84] on div at bounding box center [306, 83] width 11 height 7
click at [277, 36] on div "Mistake" at bounding box center [269, 40] width 21 height 8
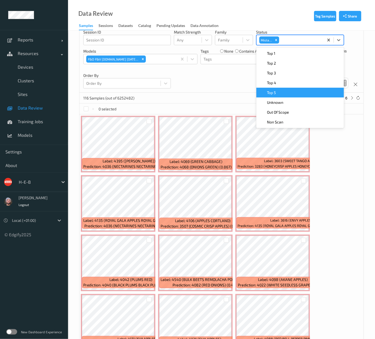
click at [290, 100] on div "Unknown" at bounding box center [300, 102] width 81 height 5
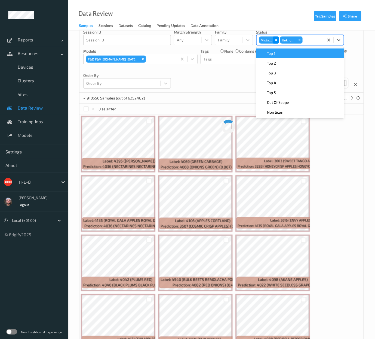
click at [278, 41] on div "Remove Mistake" at bounding box center [276, 39] width 6 height 7
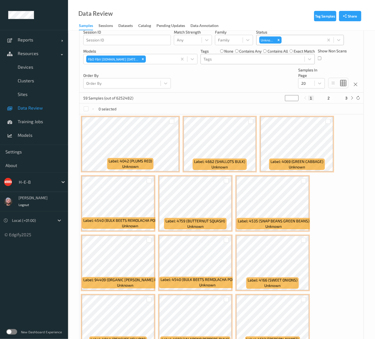
drag, startPoint x: 232, startPoint y: 69, endPoint x: 239, endPoint y: 59, distance: 12.8
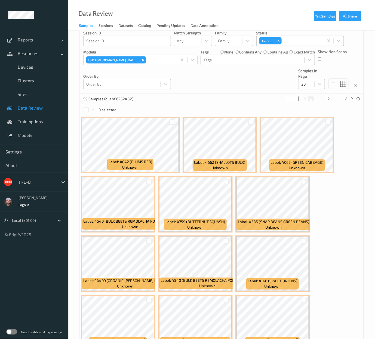
click at [224, 77] on div "Devices Devices Storage Devices Storage Devices Clusters Clusters Sites Sites d…" at bounding box center [221, 22] width 284 height 143
drag, startPoint x: 224, startPoint y: 77, endPoint x: 102, endPoint y: 52, distance: 124.7
drag, startPoint x: 86, startPoint y: 48, endPoint x: 28, endPoint y: 44, distance: 58.1
click at [0, 7] on html "Reports Default Report Customized Report Resources Devices Clusters Sites Data …" at bounding box center [187, 84] width 375 height 339
click at [191, 88] on div "Devices Devices Storage Devices Storage Devices Clusters Clusters Sites Sites d…" at bounding box center [221, 22] width 284 height 143
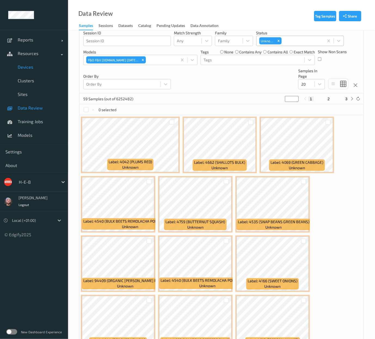
click at [29, 66] on span "Devices" at bounding box center [40, 66] width 45 height 5
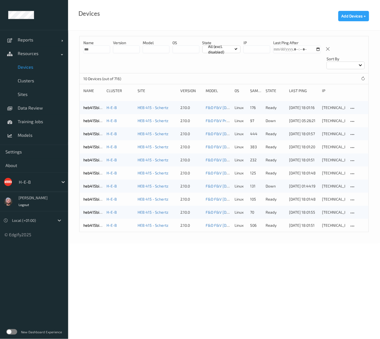
click at [252, 269] on body "Reports Default Report Customized Report Resources Devices Clusters Sites Data …" at bounding box center [190, 169] width 380 height 339
click at [213, 276] on body "Reports Default Report Customized Report Resources Devices Clusters Sites Data …" at bounding box center [190, 169] width 380 height 339
click at [90, 119] on link "heb415bizedg65" at bounding box center [97, 120] width 29 height 5
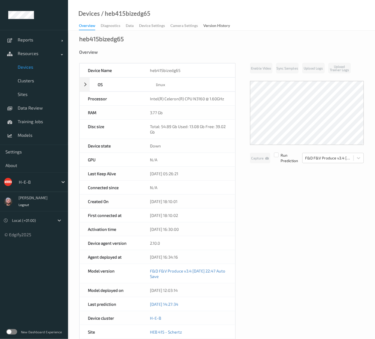
click at [35, 67] on span "Devices" at bounding box center [40, 66] width 45 height 5
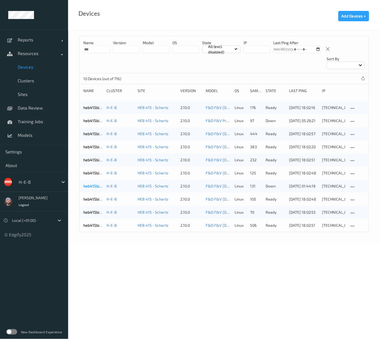
click at [92, 188] on link "heb415bizedg62" at bounding box center [97, 185] width 29 height 5
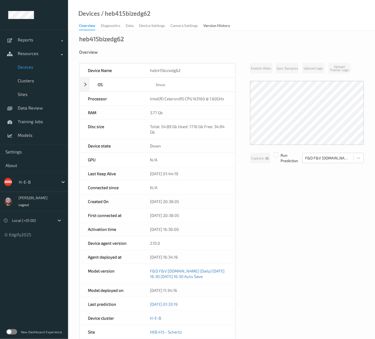
drag, startPoint x: 246, startPoint y: 190, endPoint x: 243, endPoint y: 188, distance: 3.2
click at [246, 189] on div "Device Name heb415bizedg62 OS linux Platform debian Platform Version 12.5 Platf…" at bounding box center [221, 243] width 285 height 360
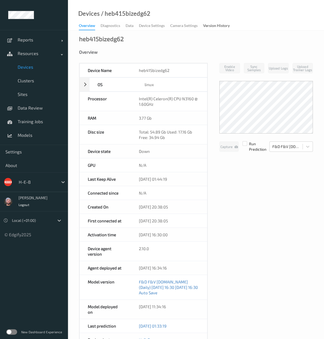
click at [29, 70] on link "Devices" at bounding box center [34, 67] width 68 height 14
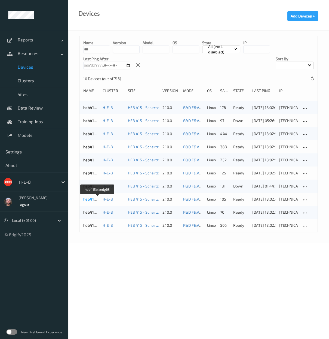
click at [89, 198] on link "heb415bizedg63" at bounding box center [97, 198] width 29 height 5
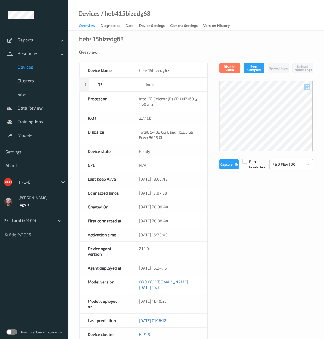
click at [240, 242] on div "Device Name heb415bizedg63 OS linux Platform debian Platform Version 12.5 Platf…" at bounding box center [196, 251] width 234 height 376
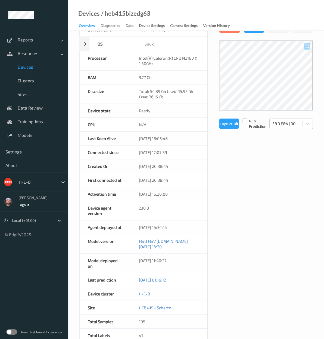
scroll to position [121, 0]
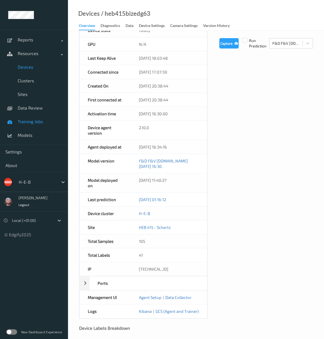
drag, startPoint x: 167, startPoint y: 269, endPoint x: 64, endPoint y: 126, distance: 175.8
click at [127, 271] on div "IP 10.41.52.63" at bounding box center [143, 269] width 128 height 14
click at [39, 70] on link "Devices" at bounding box center [34, 67] width 68 height 14
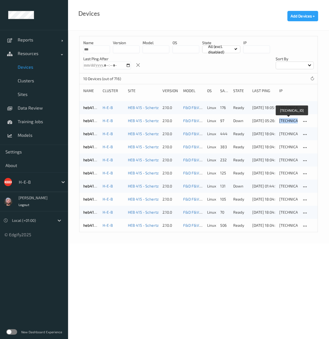
copy div "10.41.52.65"
drag, startPoint x: 297, startPoint y: 121, endPoint x: 191, endPoint y: 247, distance: 164.8
click at [191, 247] on body "Reports Default Report Customized Report Resources Devices Clusters Sites Data …" at bounding box center [164, 169] width 329 height 339
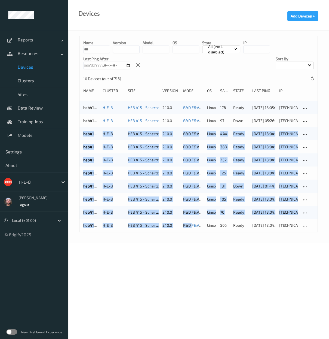
click at [191, 246] on body "Reports Default Report Customized Report Resources Devices Clusters Sites Data …" at bounding box center [164, 169] width 329 height 339
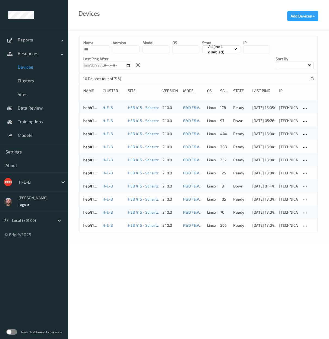
click at [182, 262] on body "Reports Default Report Customized Report Resources Devices Clusters Sites Data …" at bounding box center [164, 169] width 329 height 339
click at [147, 298] on body "Reports Default Report Customized Report Resources Devices Clusters Sites Data …" at bounding box center [164, 169] width 329 height 339
drag, startPoint x: 112, startPoint y: 63, endPoint x: 80, endPoint y: 57, distance: 32.3
click at [112, 63] on div "Name *** version model OS State All (excl. disabled) IP Last Ping After Sort by" at bounding box center [198, 54] width 238 height 37
click at [34, 64] on span "Devices" at bounding box center [40, 66] width 45 height 5
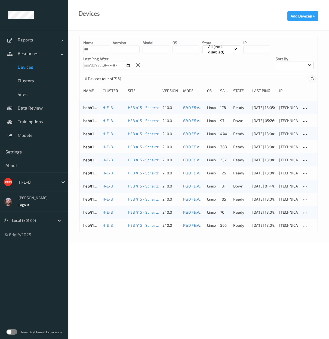
click at [313, 77] on icon at bounding box center [312, 78] width 4 height 4
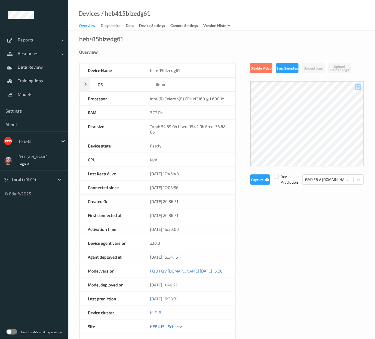
click at [126, 16] on div "/ heb415bizedg61" at bounding box center [125, 13] width 51 height 5
copy div "heb415bizedg61"
drag, startPoint x: 237, startPoint y: 40, endPoint x: 239, endPoint y: 52, distance: 12.1
click at [237, 40] on div "heb415bizedg61 Overview Device Name heb415bizedg61 OS linux Platform debian Pla…" at bounding box center [221, 247] width 307 height 434
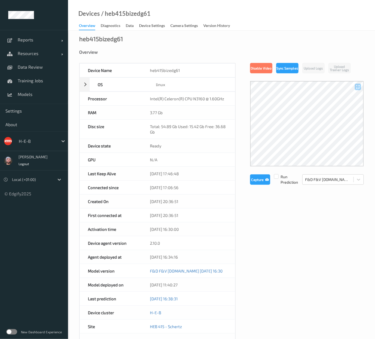
click at [217, 67] on div "heb415bizedg61" at bounding box center [188, 70] width 93 height 14
